Goal: Information Seeking & Learning: Learn about a topic

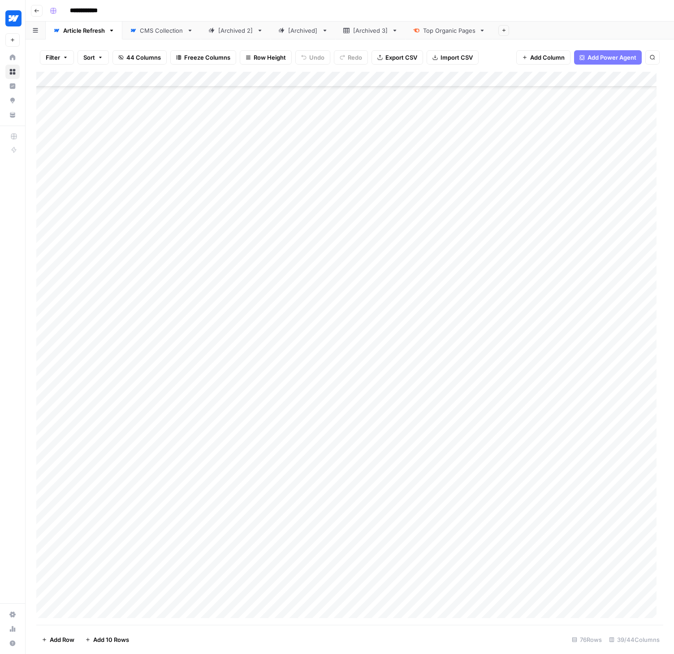
scroll to position [642, 0]
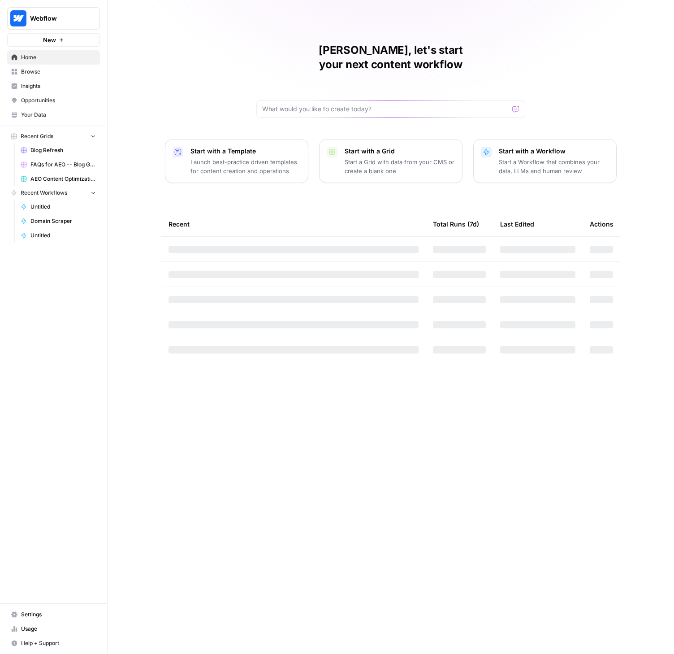
click at [31, 85] on span "Insights" at bounding box center [58, 86] width 75 height 8
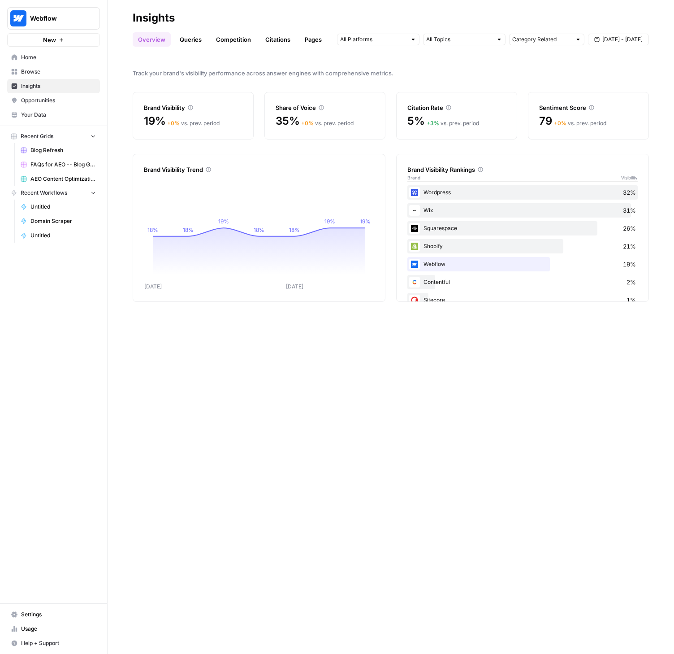
click at [192, 39] on link "Queries" at bounding box center [190, 39] width 33 height 14
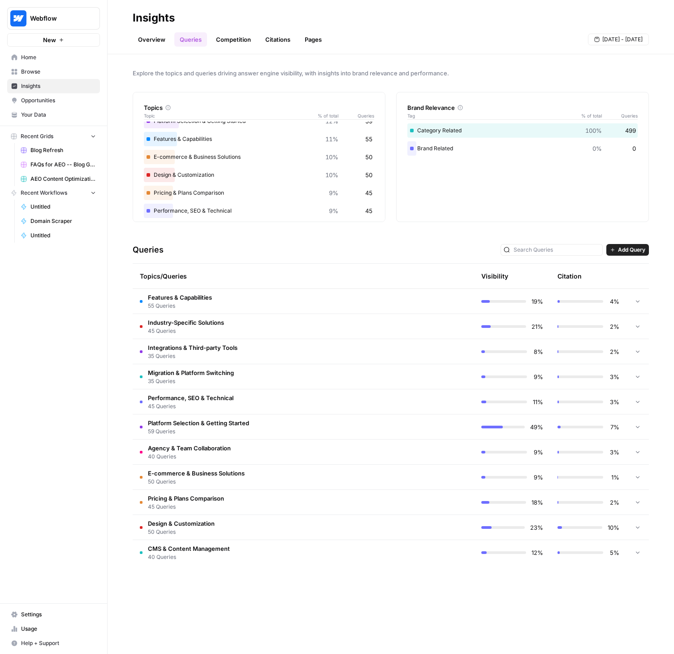
scroll to position [106, 0]
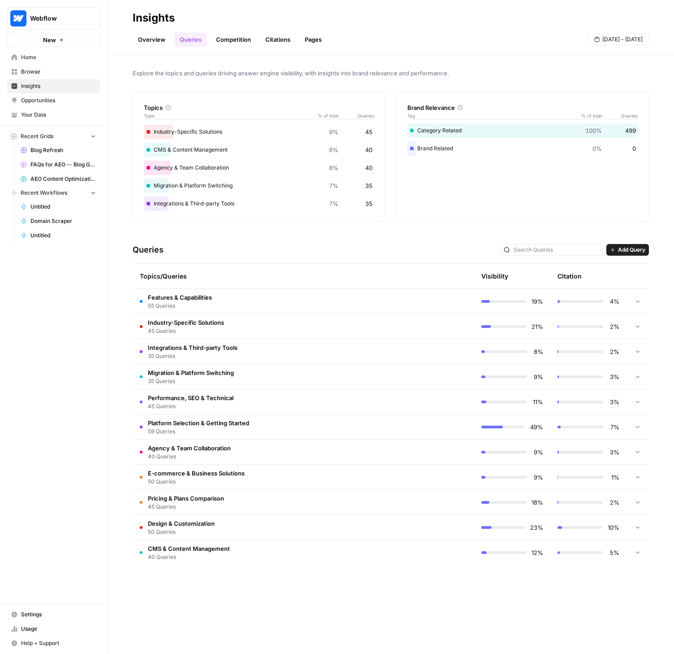
click at [218, 548] on span "CMS & Content Management" at bounding box center [189, 548] width 82 height 9
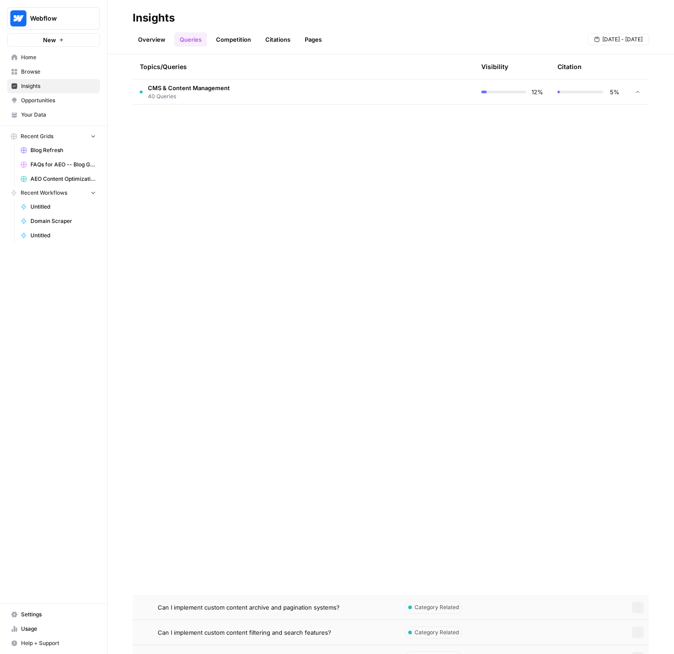
scroll to position [0, 0]
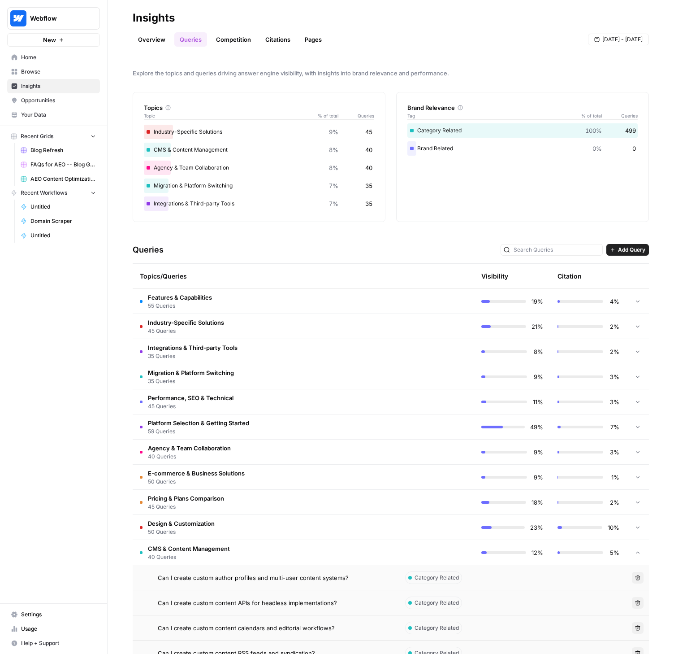
click at [234, 38] on link "Competition" at bounding box center [234, 39] width 46 height 14
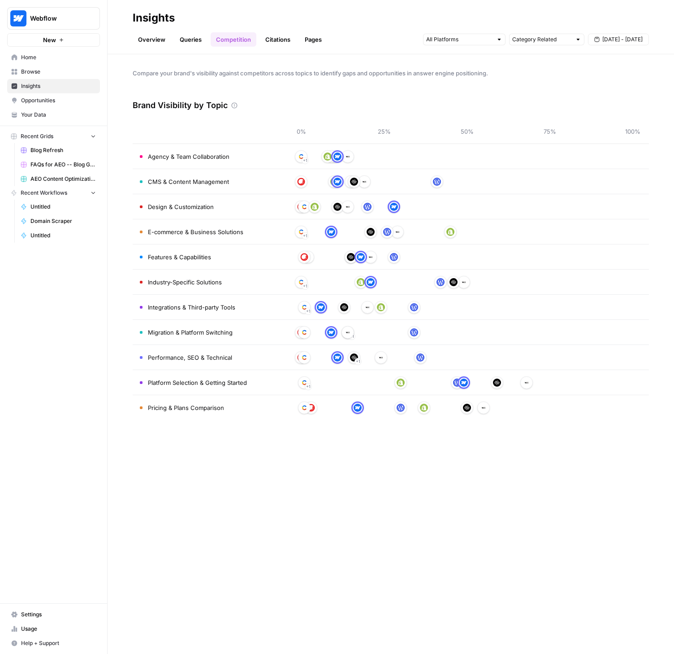
click at [283, 39] on link "Citations" at bounding box center [278, 39] width 36 height 14
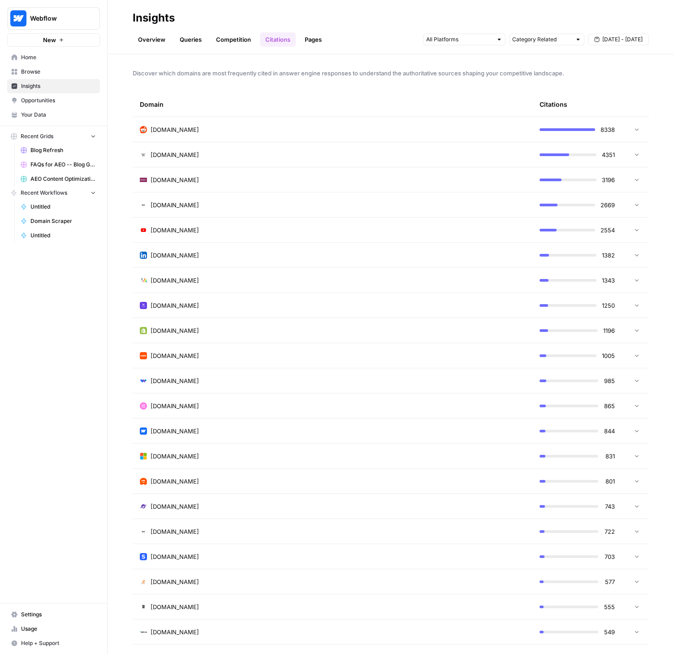
click at [634, 126] on icon at bounding box center [637, 129] width 6 height 6
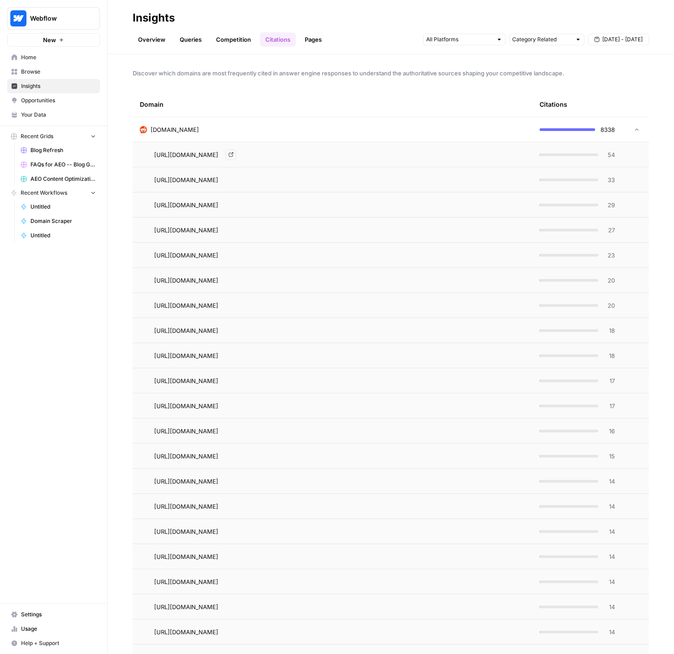
click at [218, 155] on span "[URL][DOMAIN_NAME]" at bounding box center [186, 154] width 64 height 9
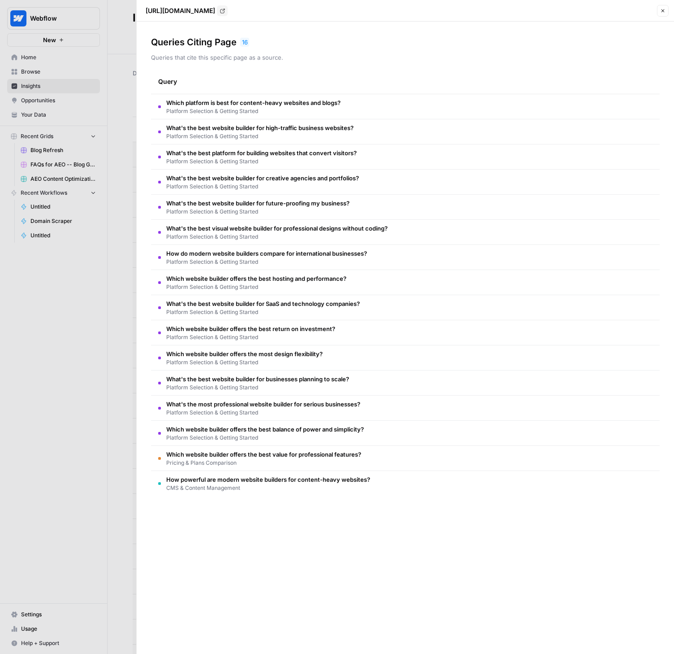
click at [55, 321] on div at bounding box center [337, 327] width 674 height 654
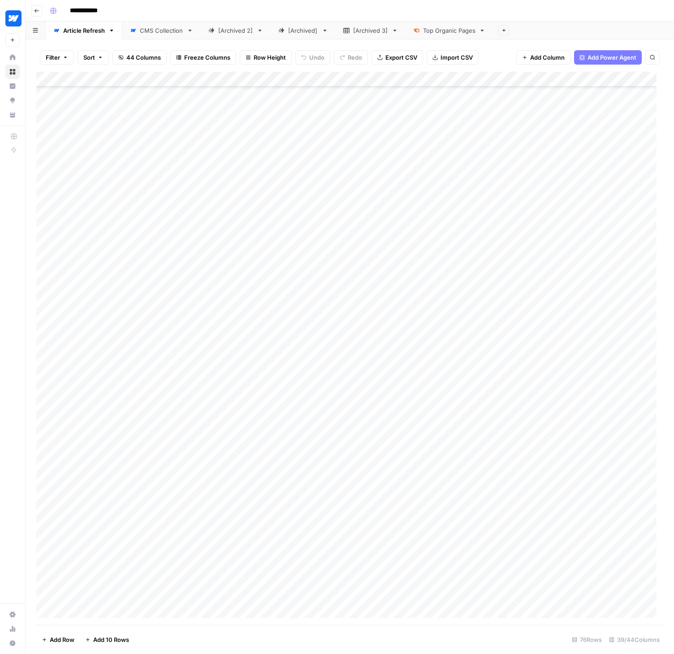
scroll to position [642, 0]
